Goal: Information Seeking & Learning: Understand process/instructions

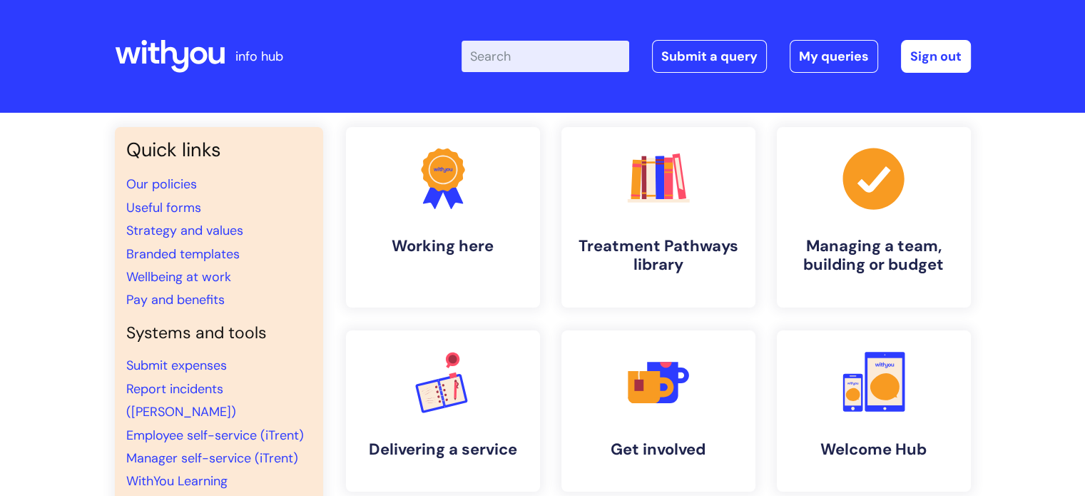
click at [608, 57] on input "Enter your search term here..." at bounding box center [545, 56] width 168 height 31
type input "level 3"
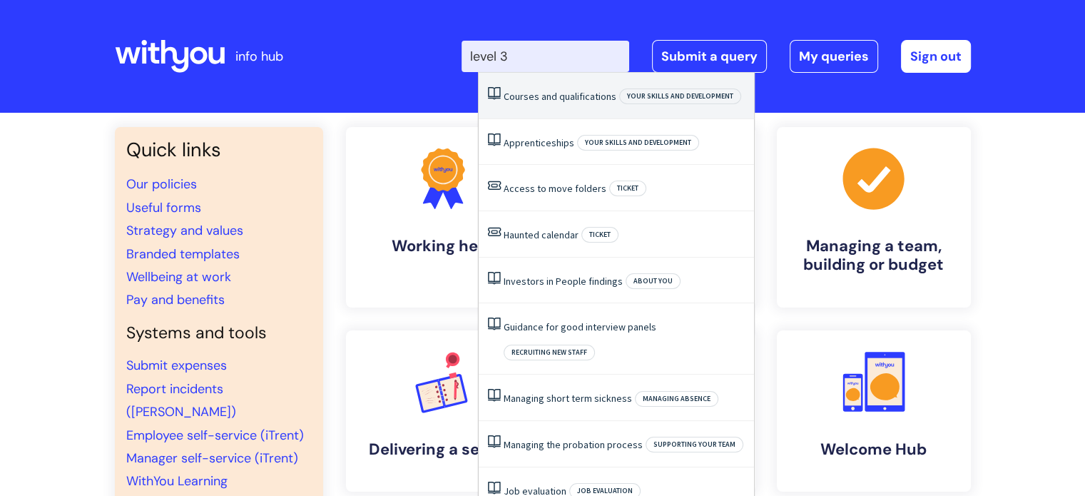
click at [573, 96] on link "Courses and qualifications" at bounding box center [560, 96] width 113 height 13
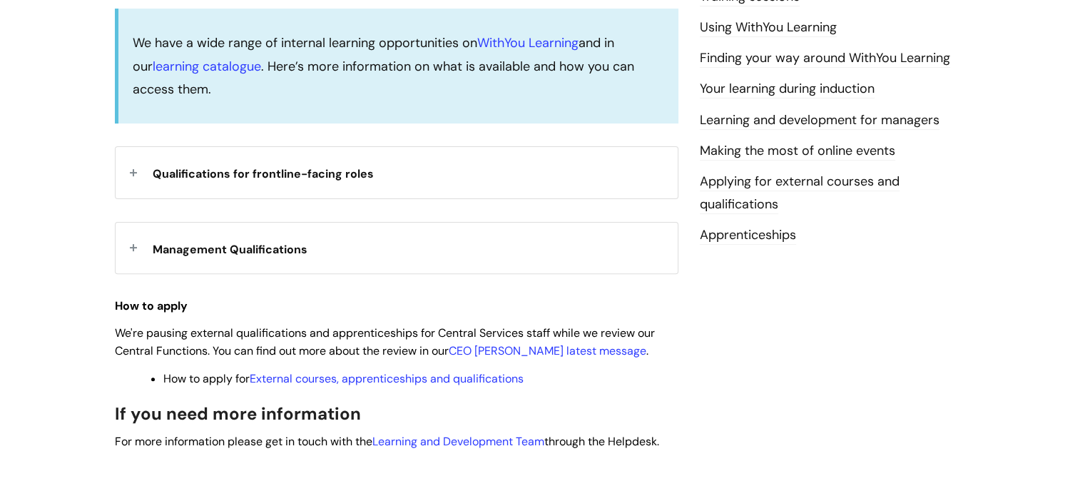
scroll to position [446, 0]
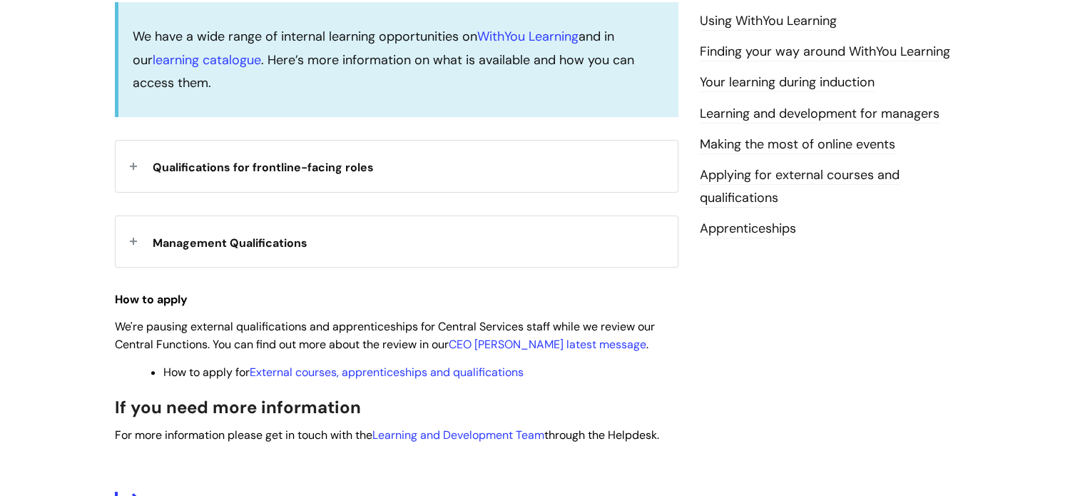
click at [130, 159] on div "Qualifications for frontline-facing roles" at bounding box center [397, 166] width 562 height 51
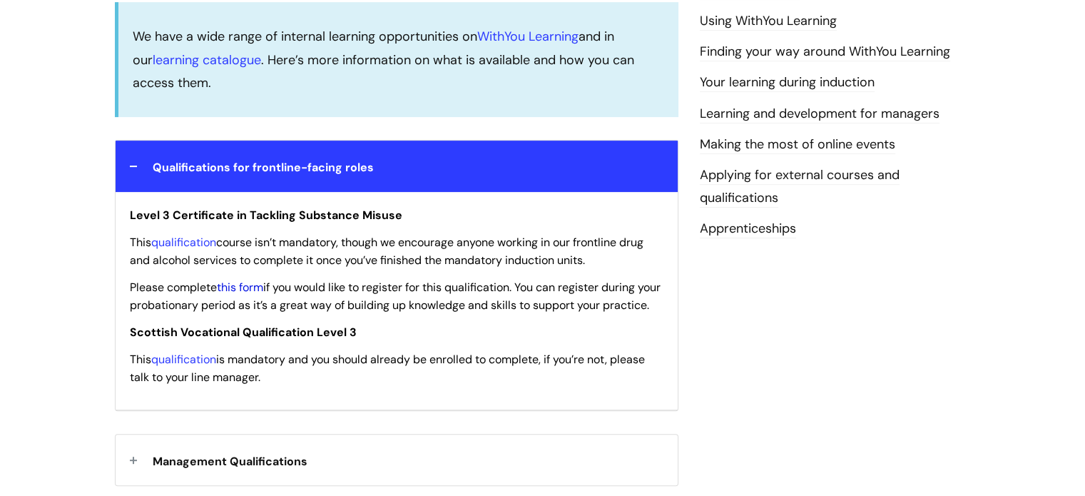
click at [254, 285] on link "this form" at bounding box center [240, 287] width 46 height 15
click at [247, 285] on link "this form" at bounding box center [240, 287] width 46 height 15
